Goal: Navigation & Orientation: Find specific page/section

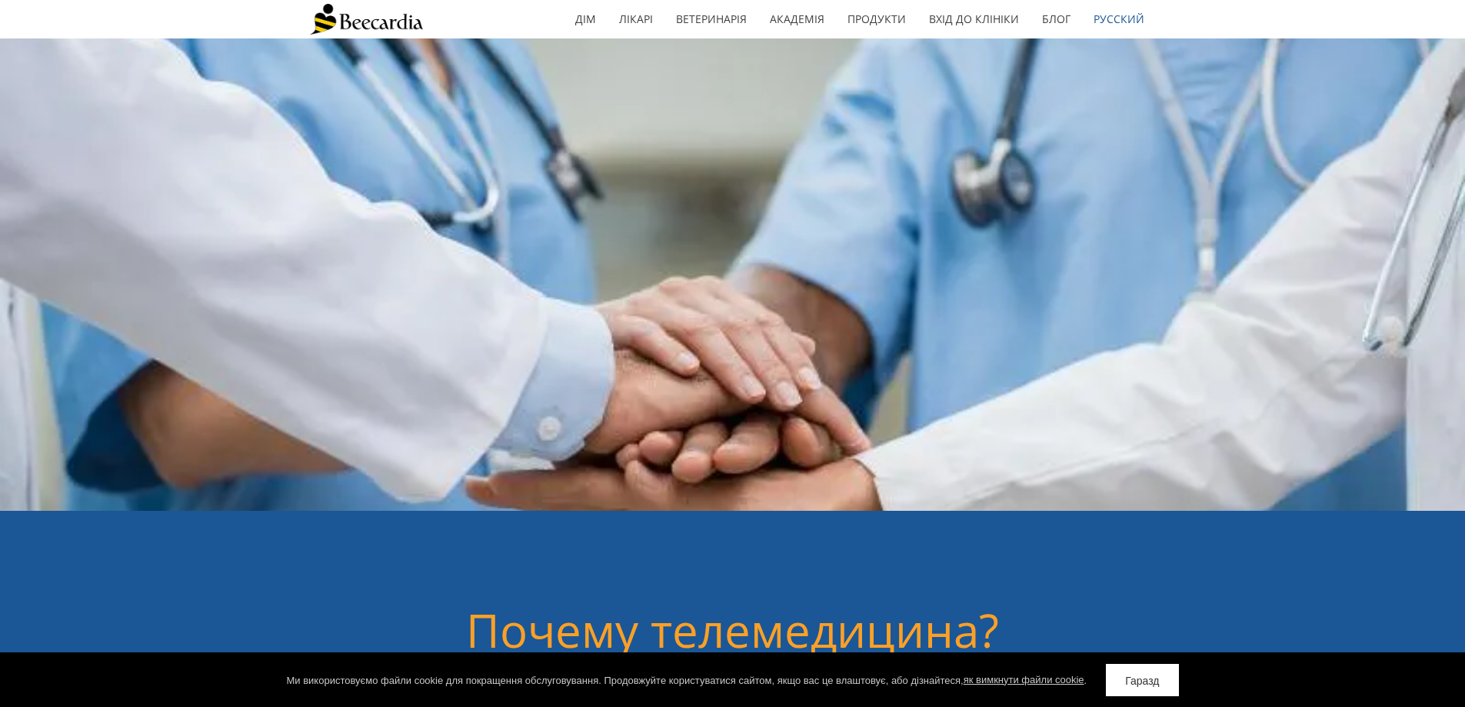
click at [1307, 15] on div "дім Лікарі Ветеринарія Ветеринари Кардіологи Реферали стали прості Бібліотека в…" at bounding box center [732, 19] width 1465 height 38
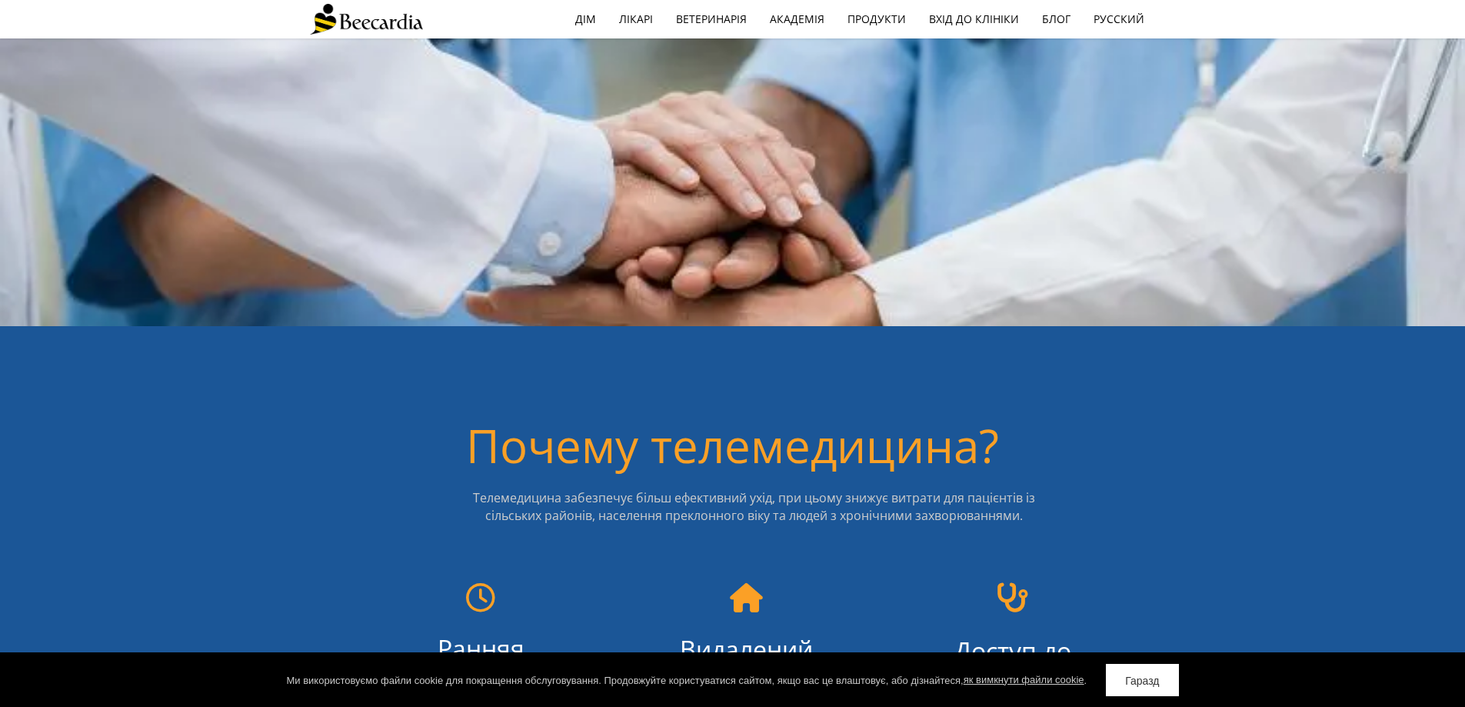
click at [1163, 681] on link "Гаразд" at bounding box center [1142, 680] width 72 height 32
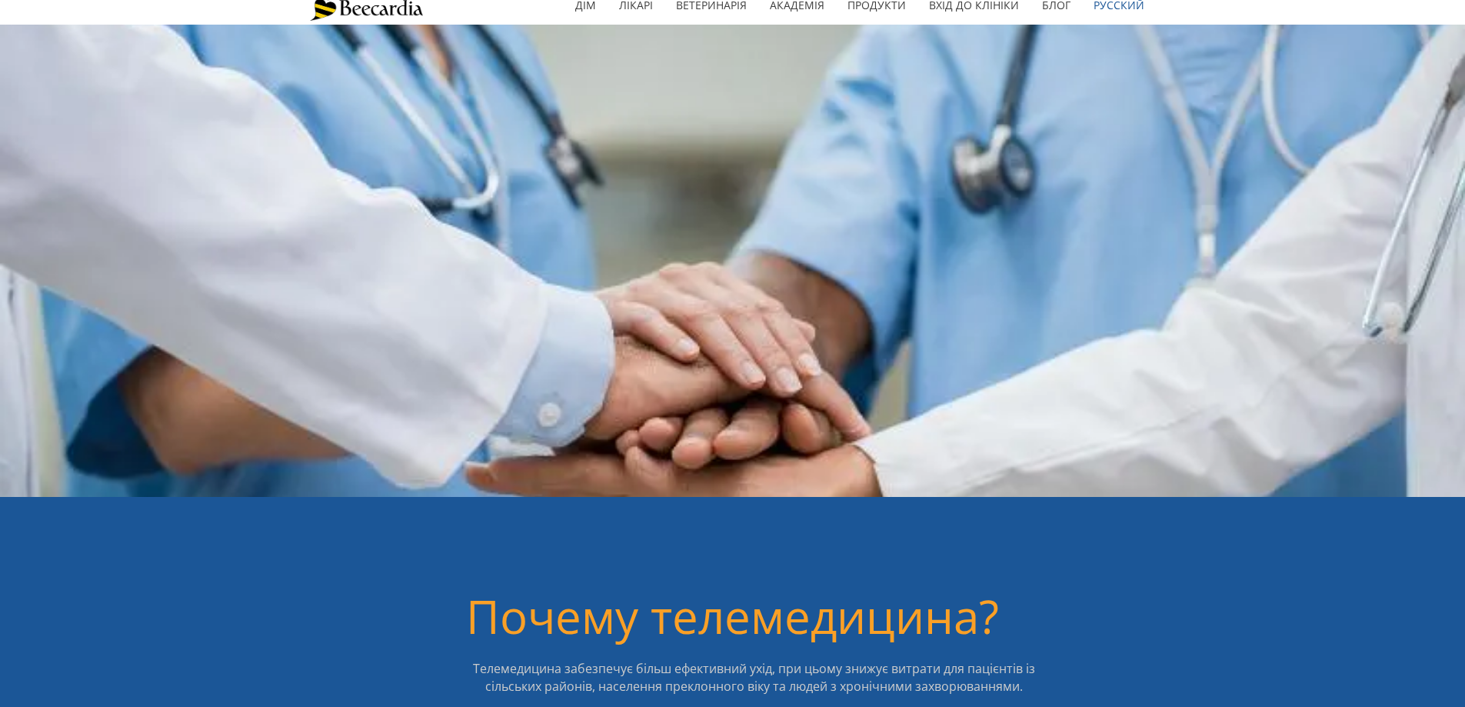
scroll to position [0, 0]
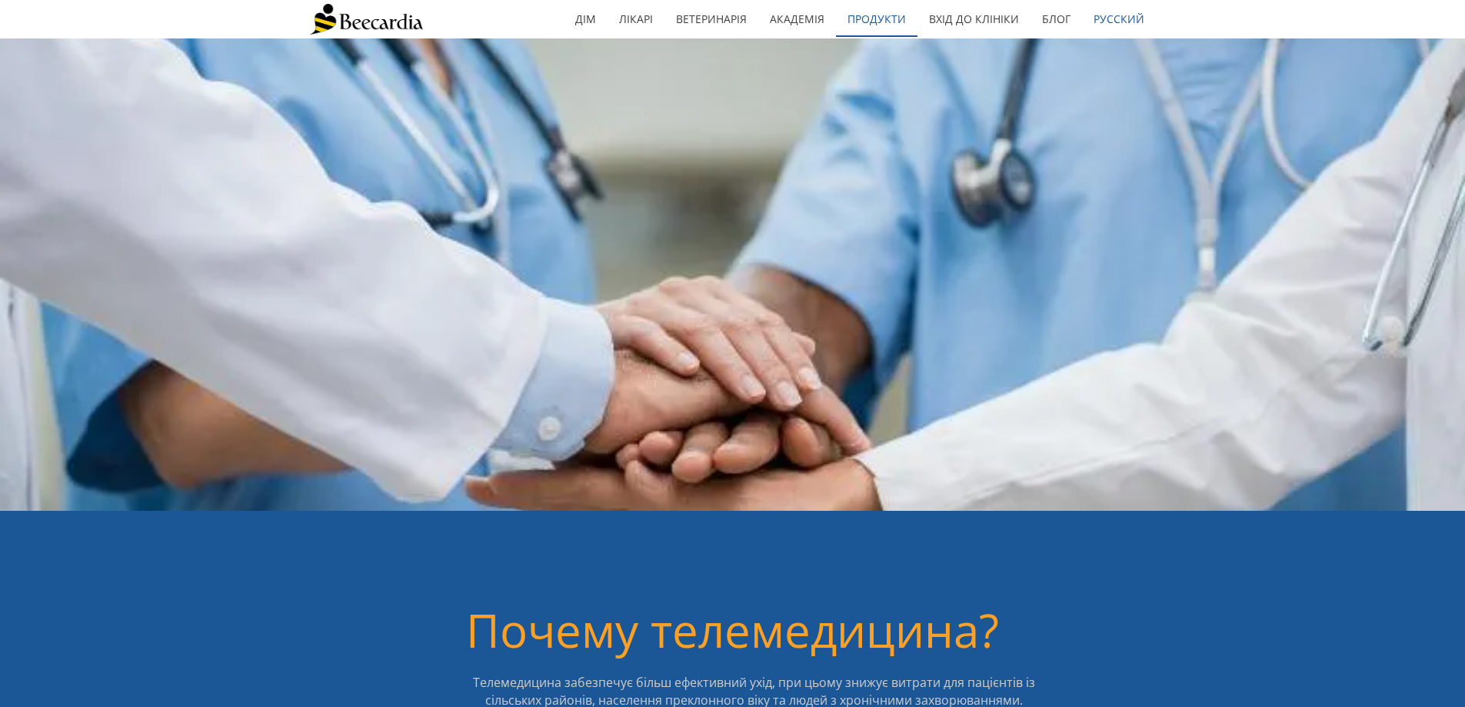
click at [868, 17] on font "Продукти" at bounding box center [877, 19] width 58 height 15
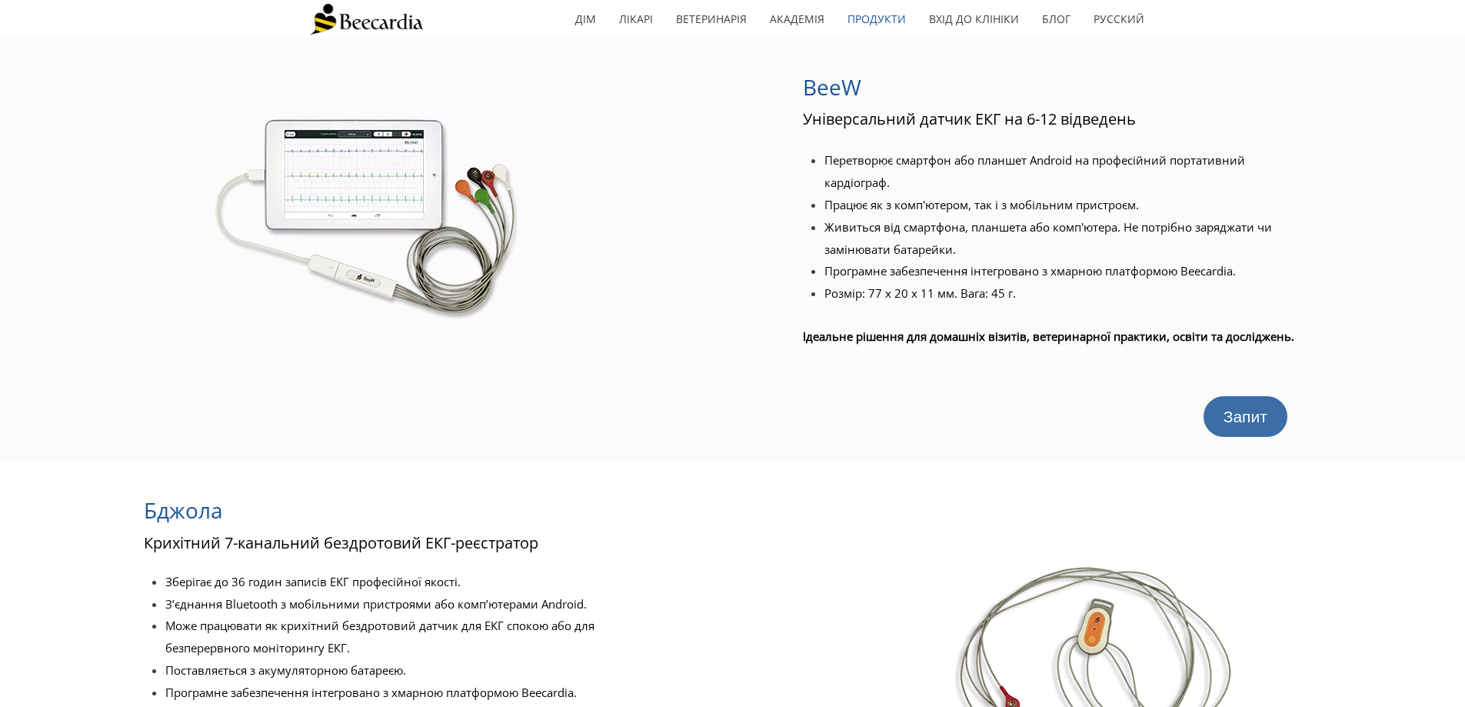
click at [1253, 419] on font "Запит" at bounding box center [1246, 417] width 44 height 18
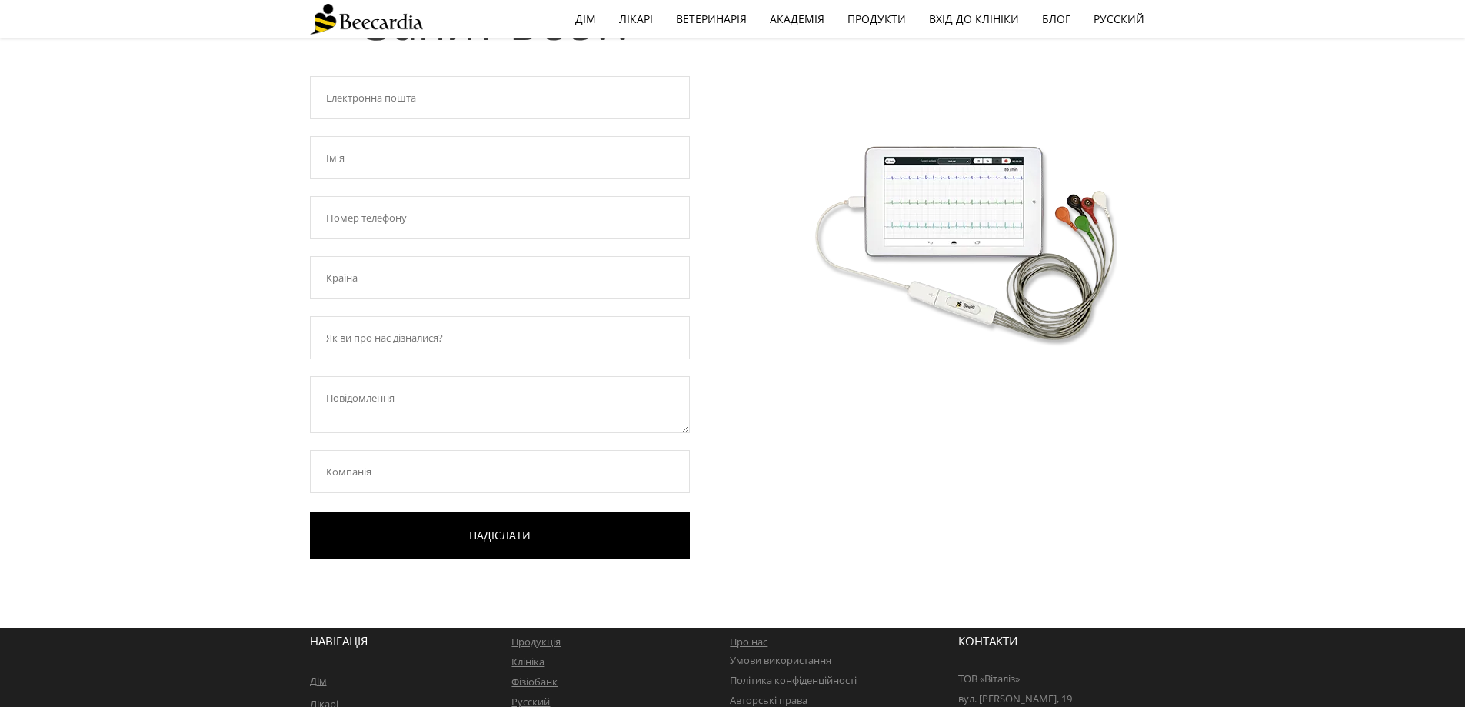
scroll to position [221, 0]
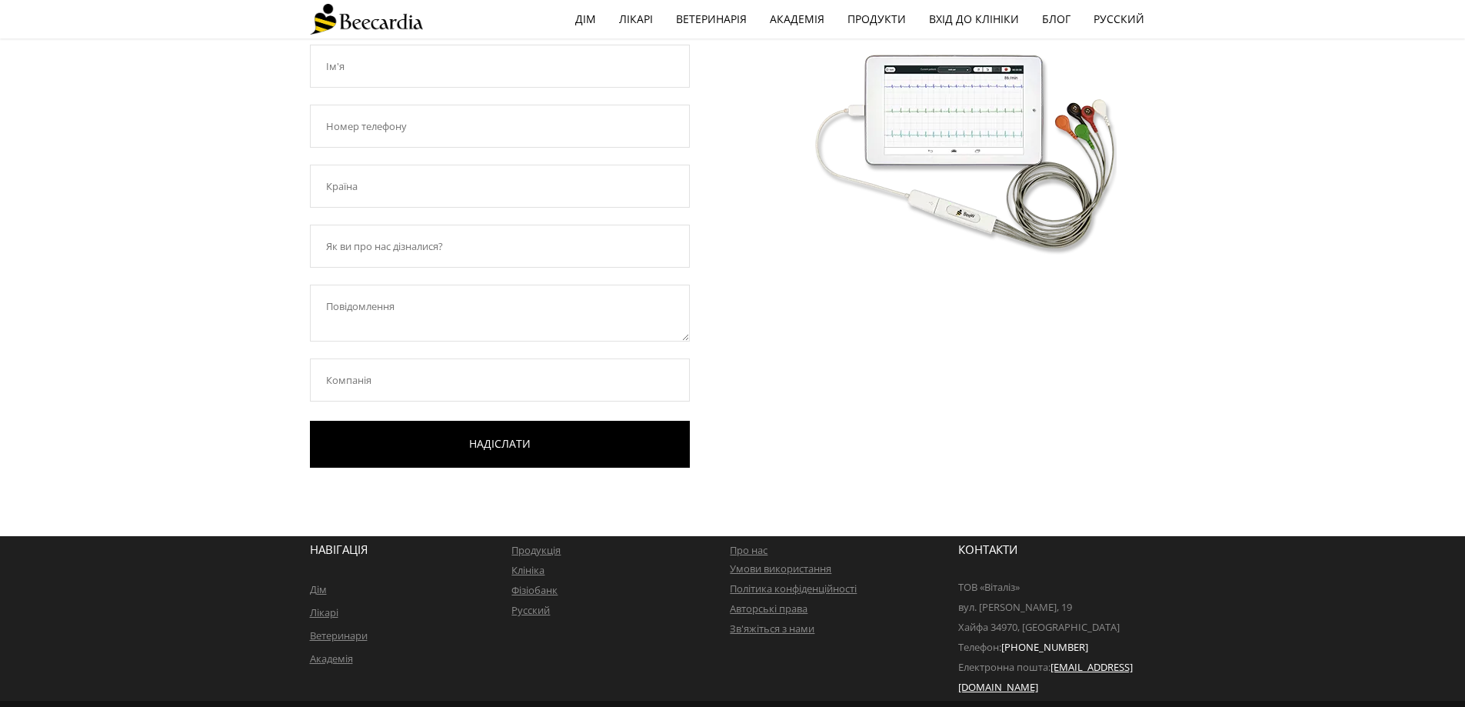
click at [534, 590] on font "Фізіобанк" at bounding box center [534, 590] width 46 height 14
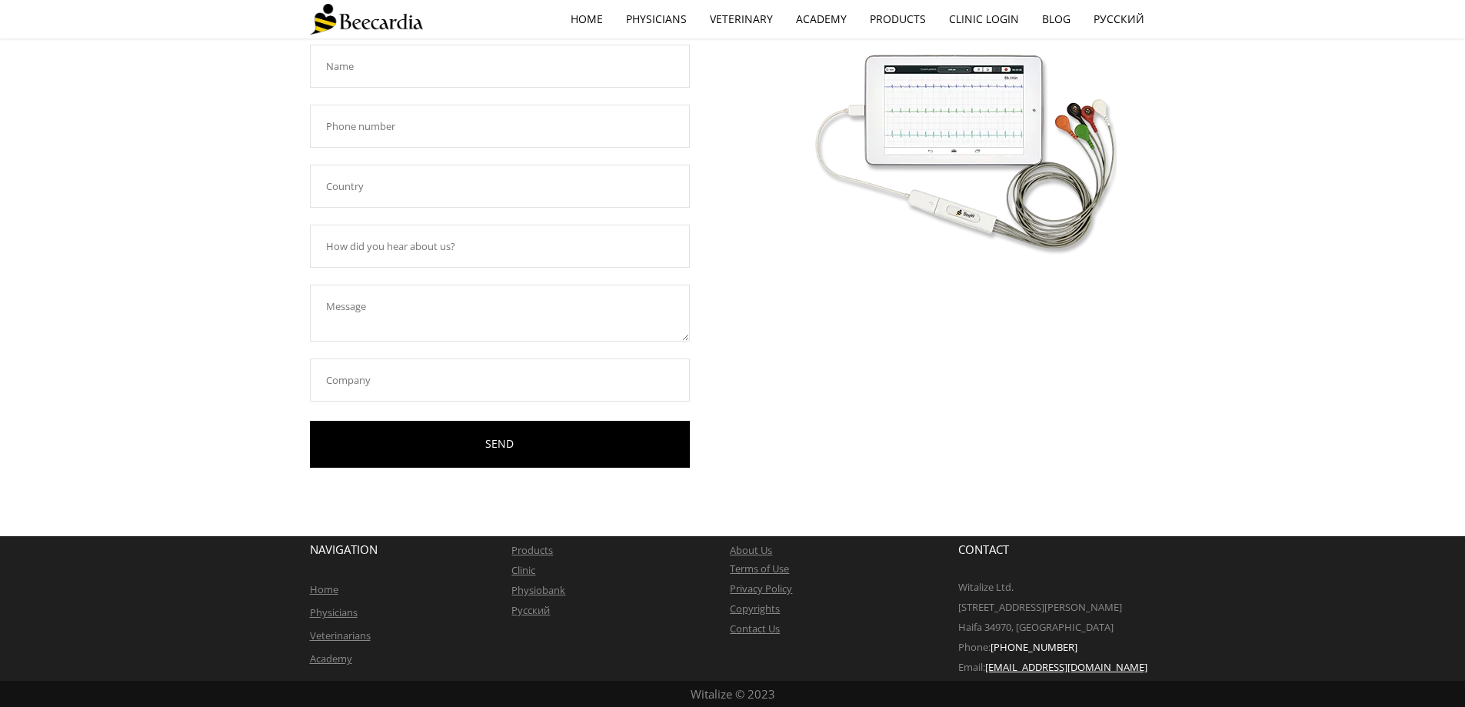
scroll to position [221, 0]
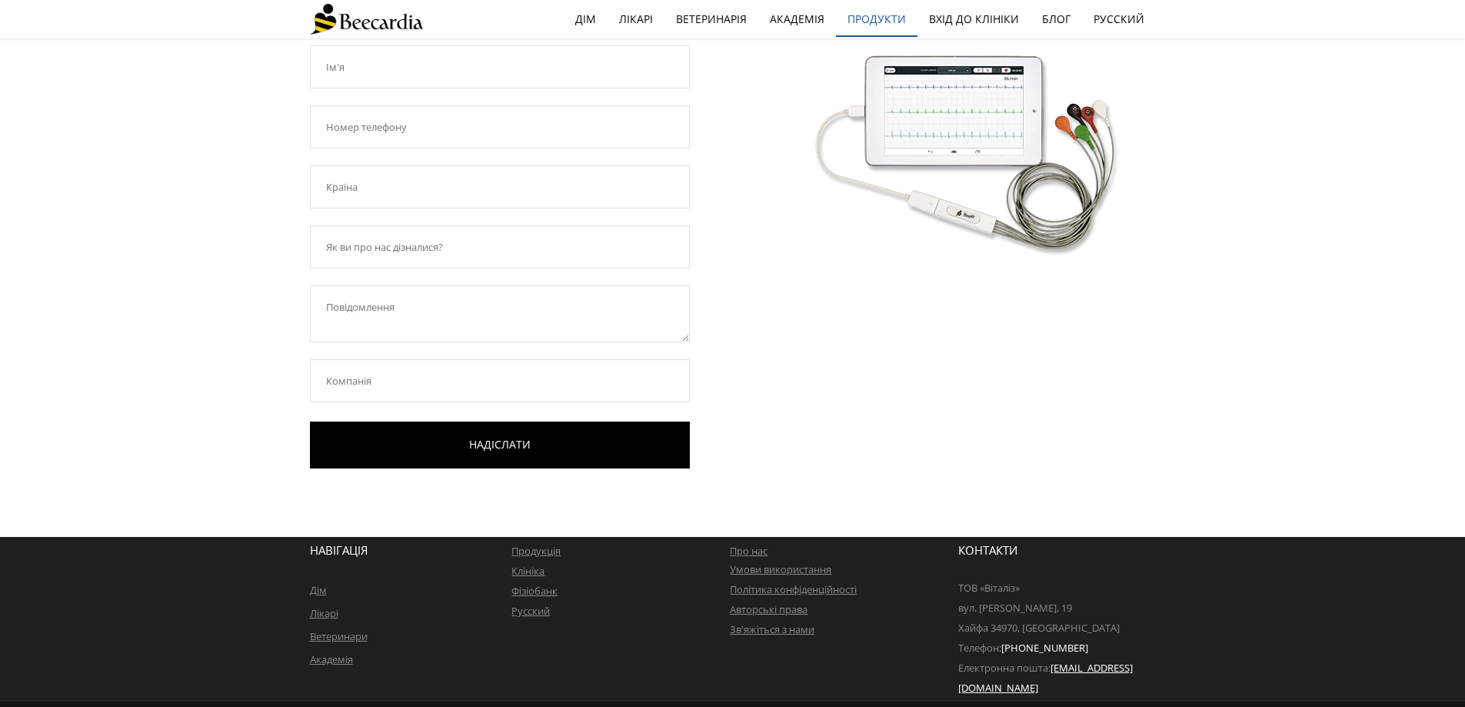
click at [874, 21] on font "Продукти" at bounding box center [877, 19] width 58 height 15
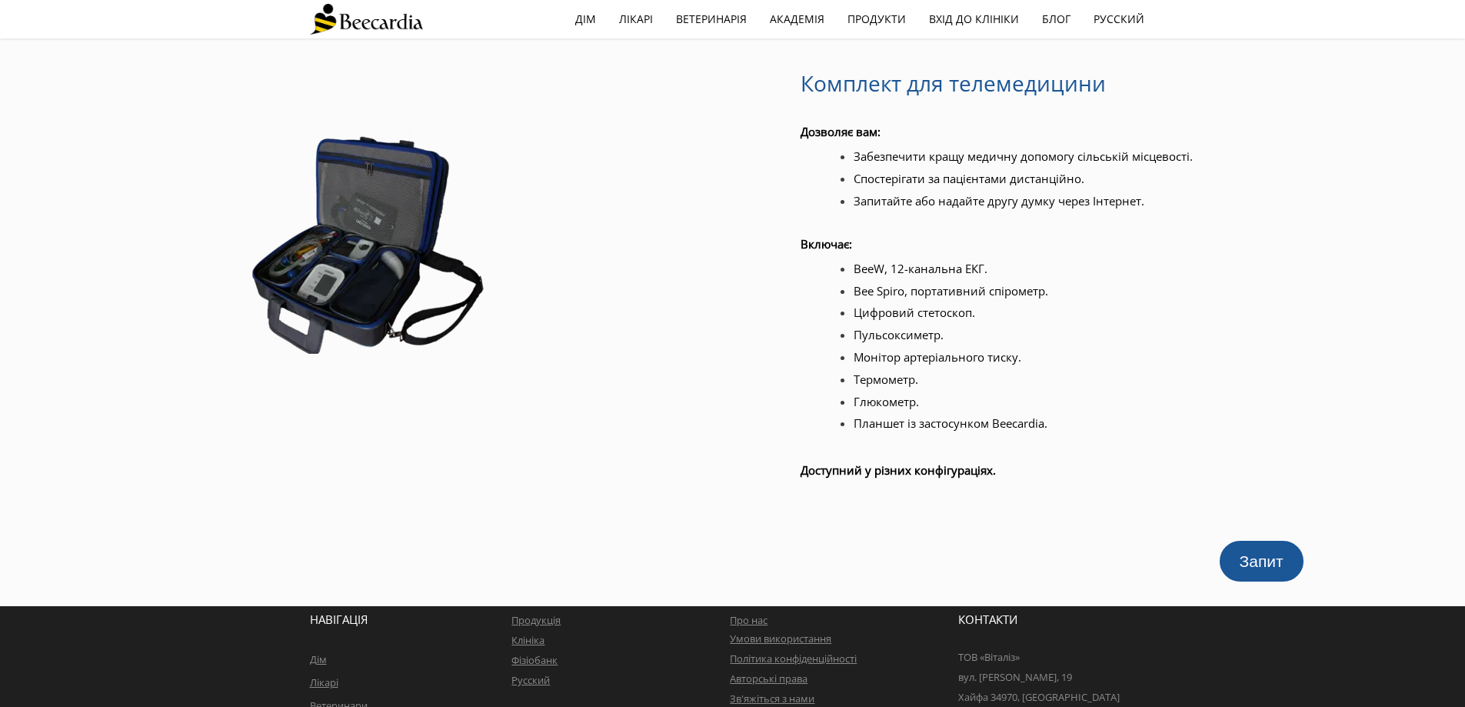
scroll to position [1844, 0]
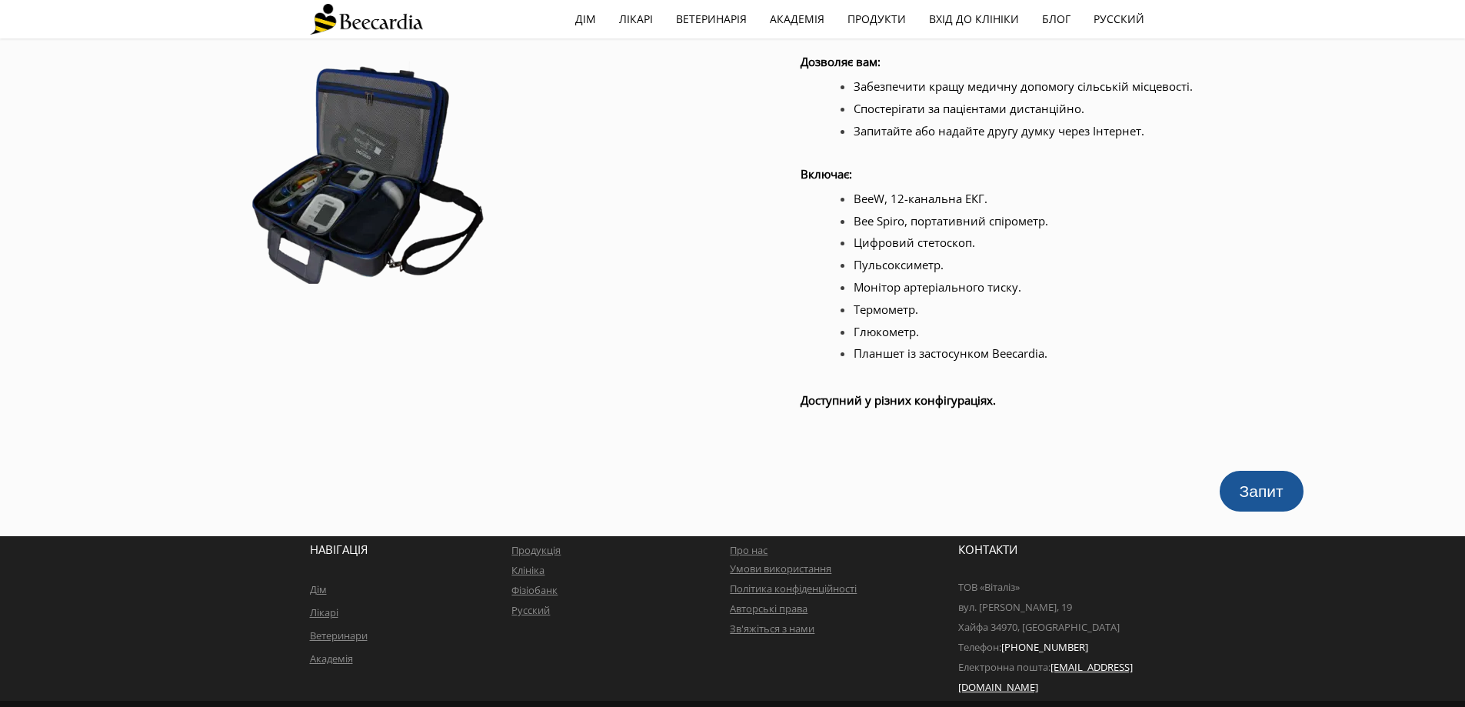
click at [318, 594] on font "Дім" at bounding box center [318, 589] width 17 height 14
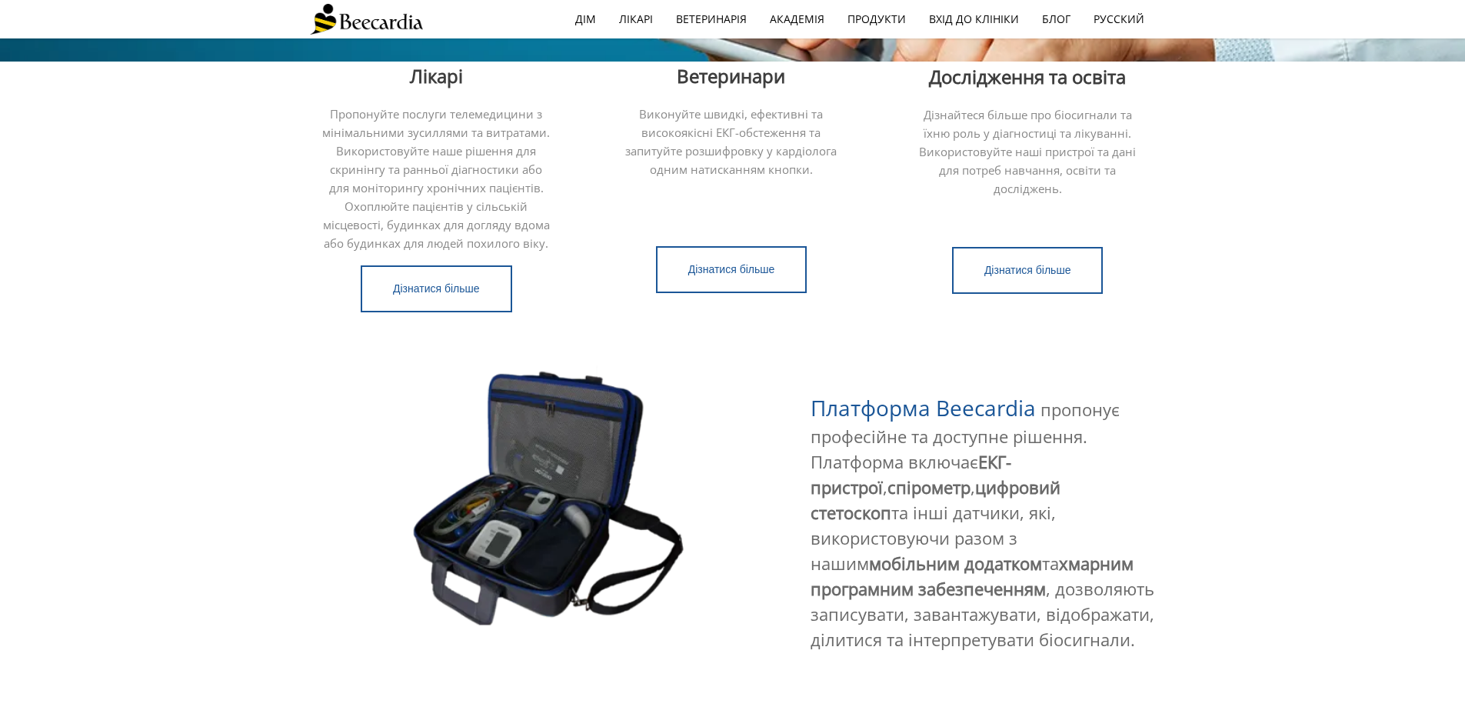
scroll to position [974, 0]
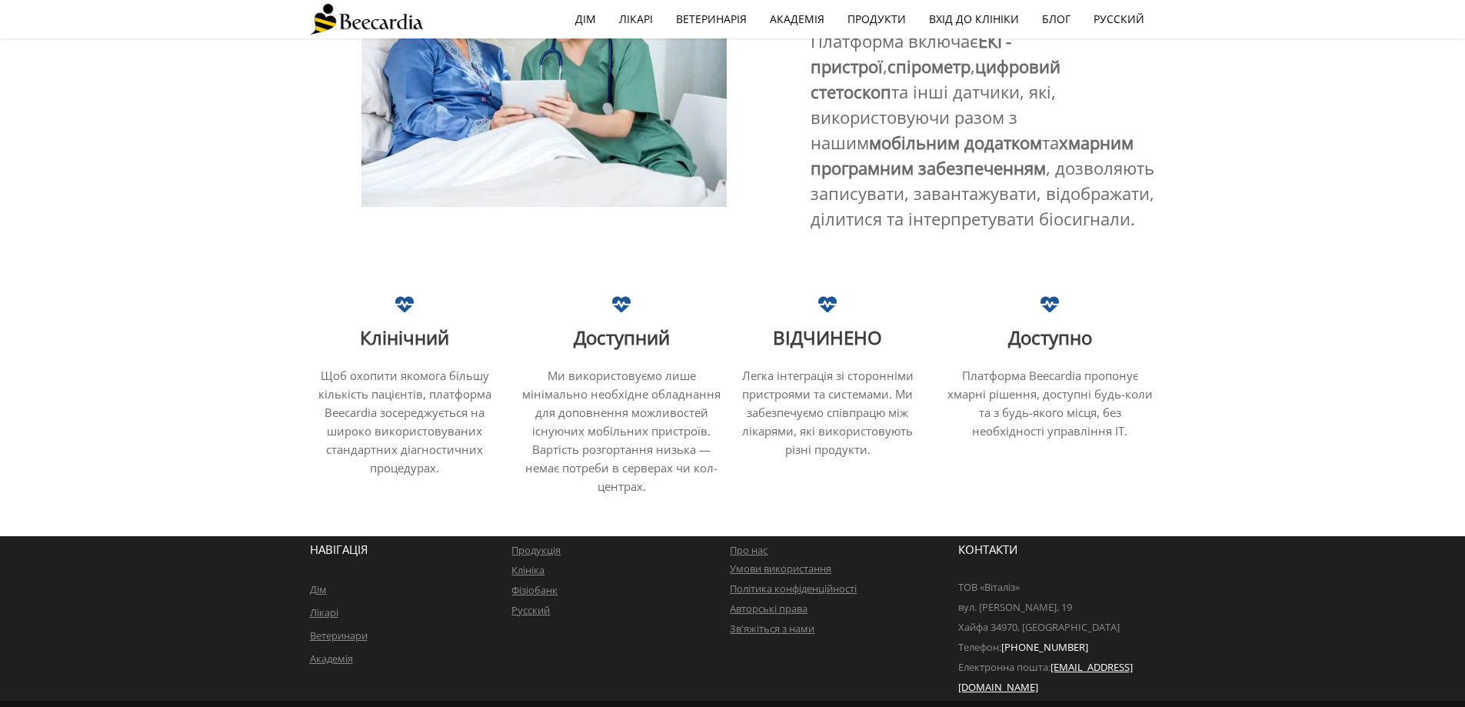
click at [522, 551] on font "Продукція" at bounding box center [535, 550] width 49 height 14
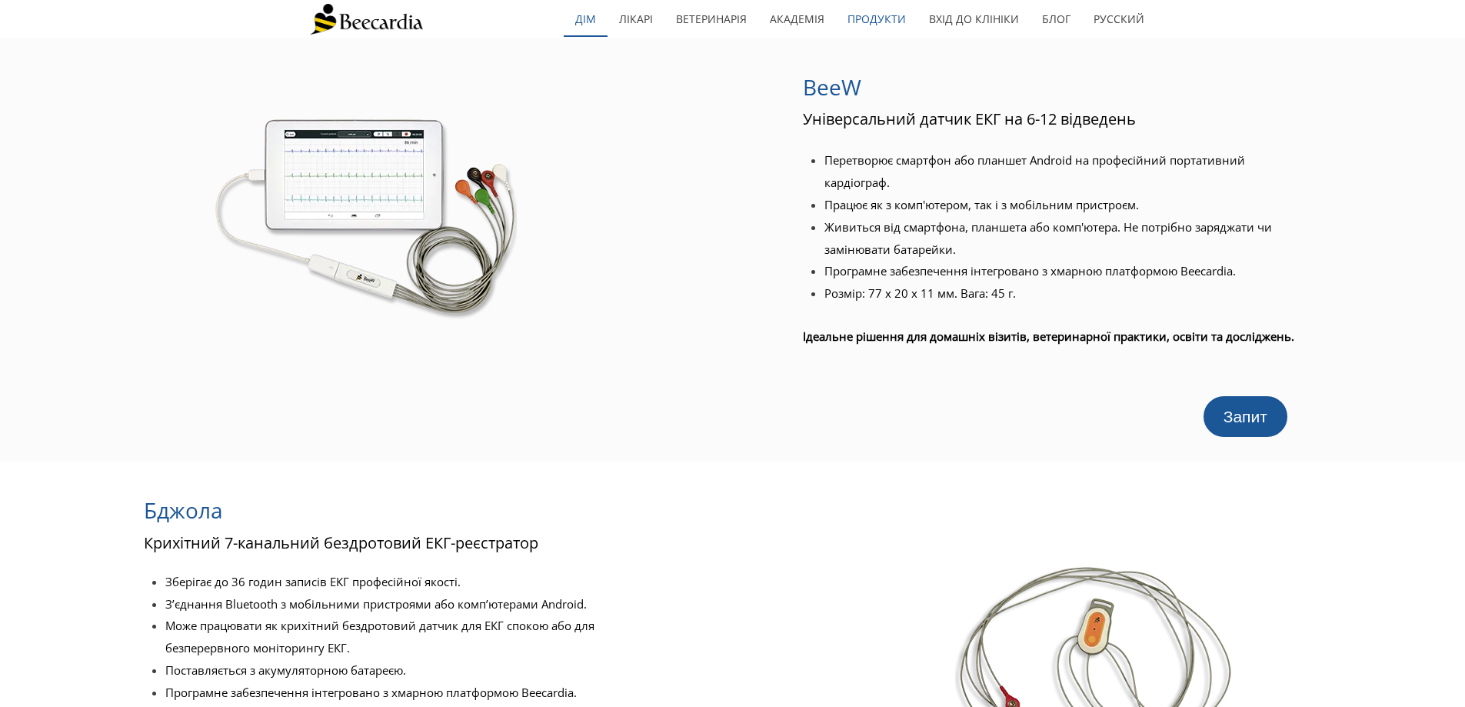
click at [593, 24] on font "дім" at bounding box center [585, 19] width 21 height 15
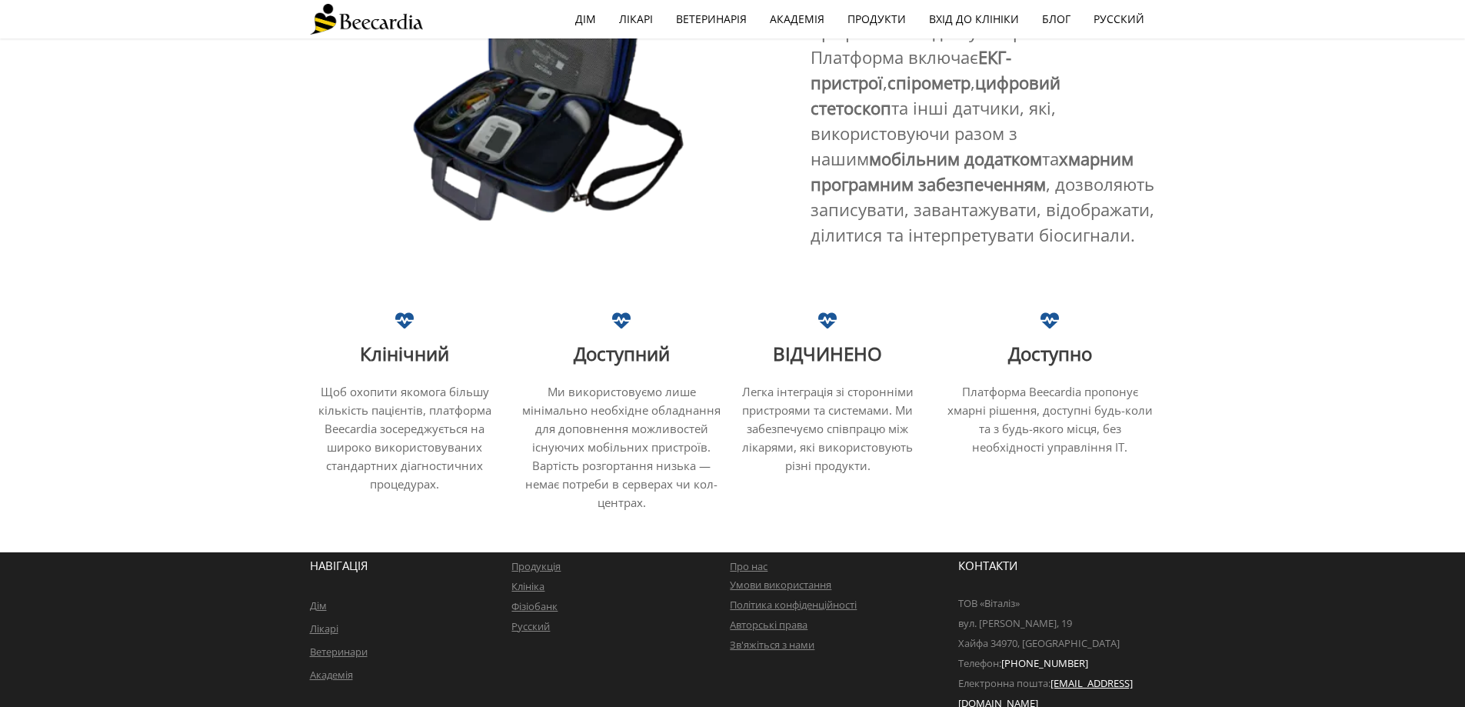
scroll to position [974, 0]
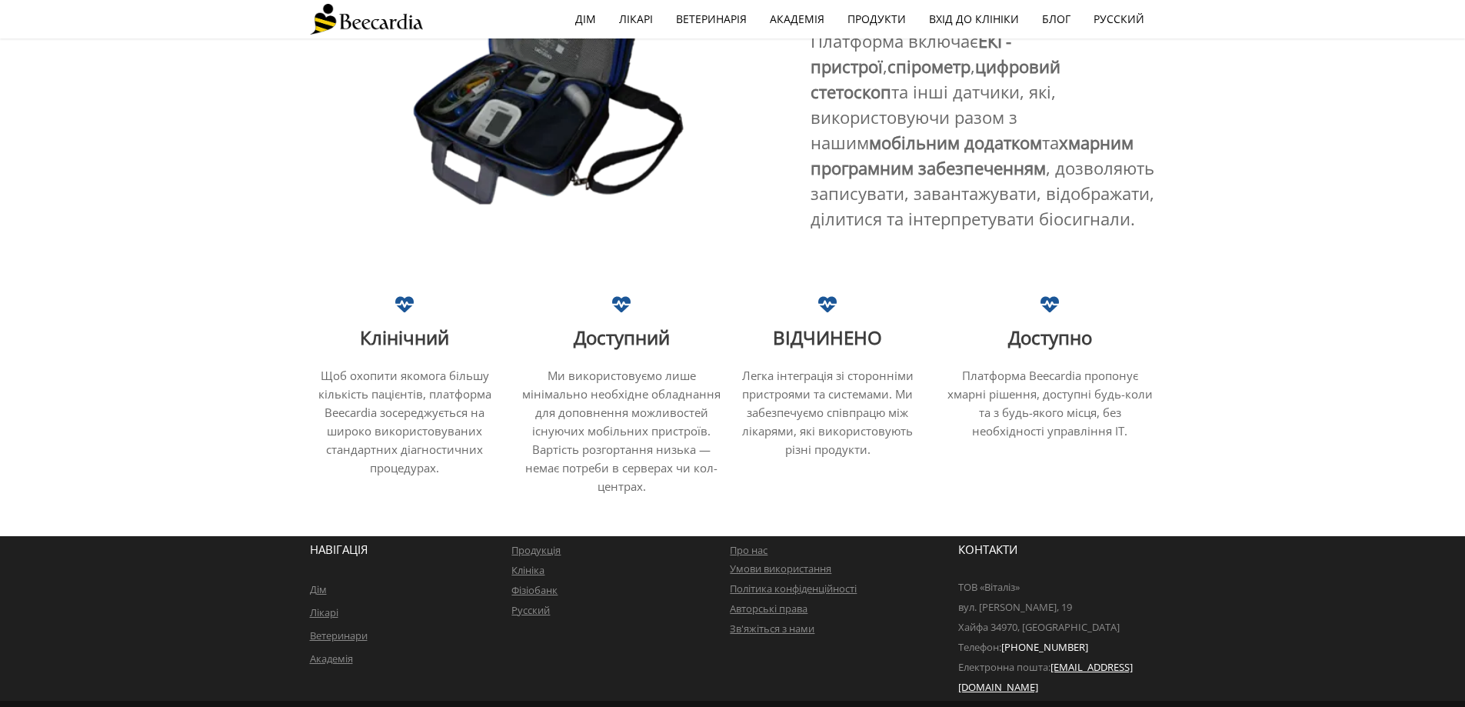
click at [338, 658] on font "Академія" at bounding box center [331, 658] width 43 height 14
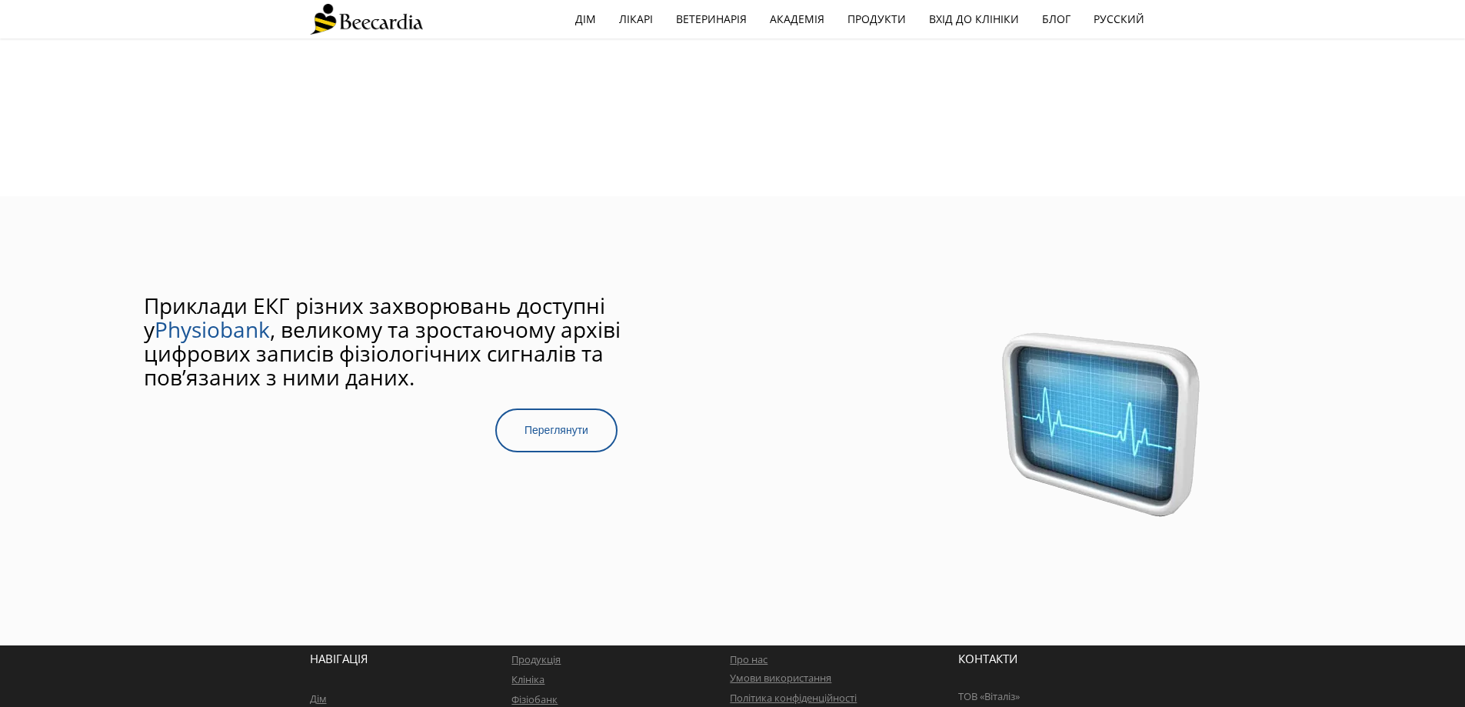
scroll to position [1112, 0]
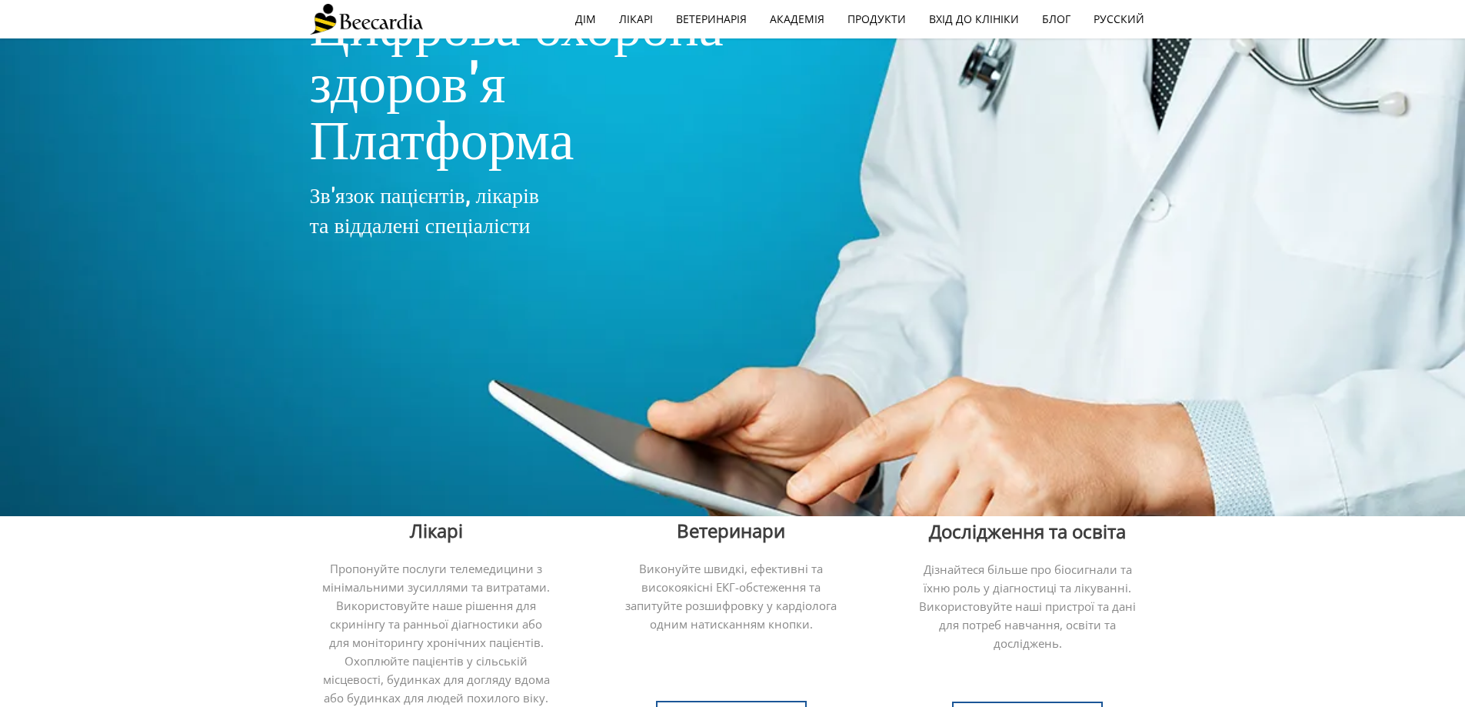
scroll to position [88, 0]
